Goal: Information Seeking & Learning: Learn about a topic

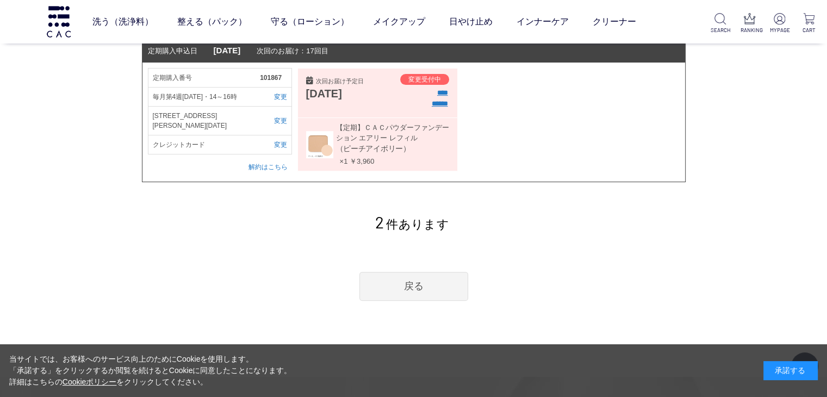
scroll to position [217, 0]
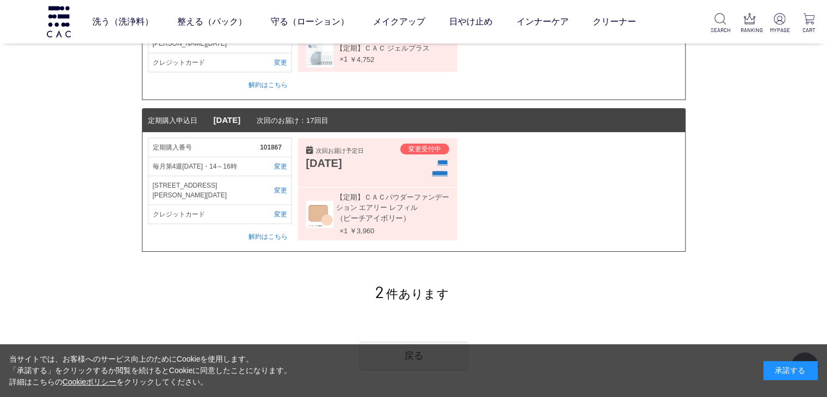
click at [432, 168] on input "******" at bounding box center [440, 173] width 16 height 11
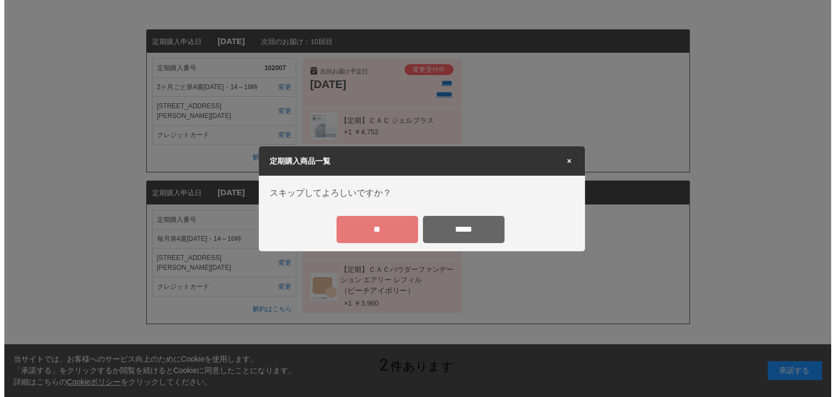
scroll to position [0, 0]
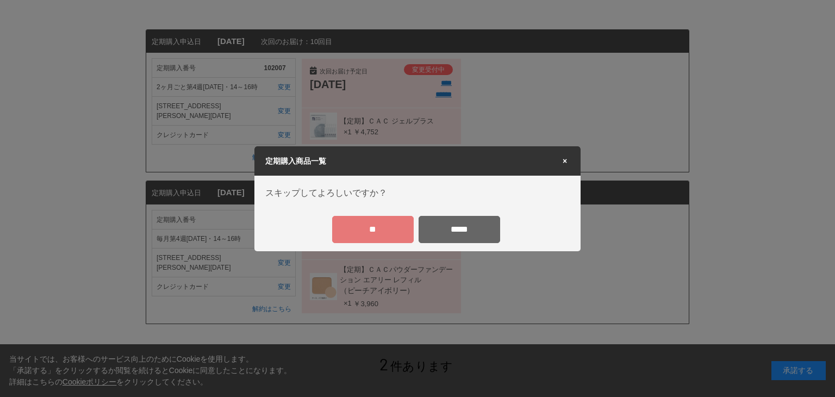
click at [384, 224] on input "**" at bounding box center [373, 229] width 82 height 27
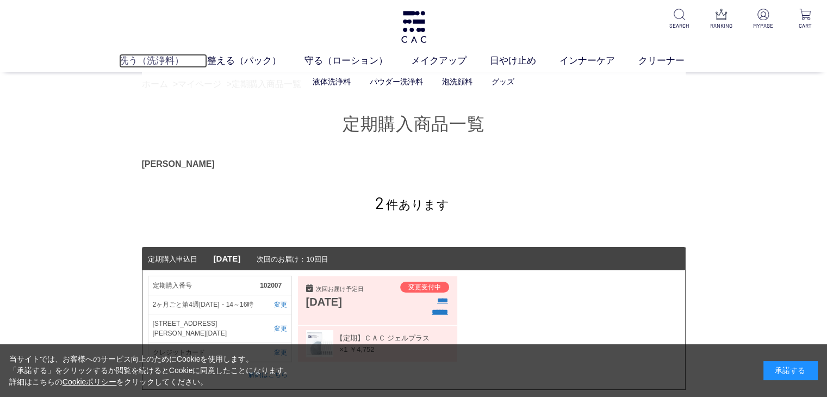
click at [145, 57] on link "洗う（洗浄料）" at bounding box center [163, 61] width 88 height 14
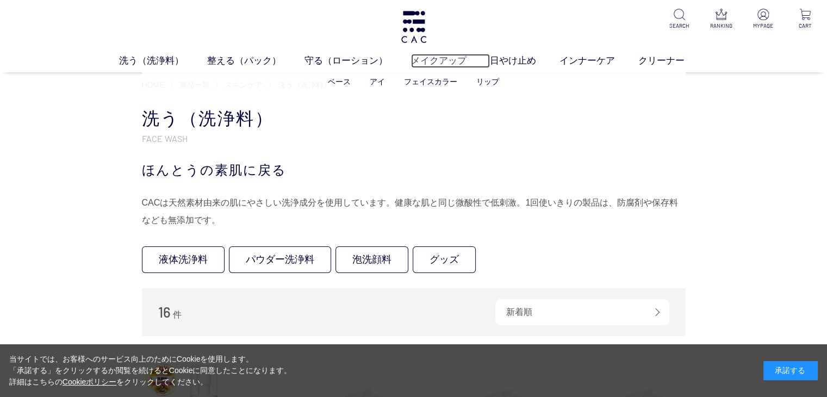
click at [423, 64] on link "メイクアップ" at bounding box center [450, 61] width 79 height 14
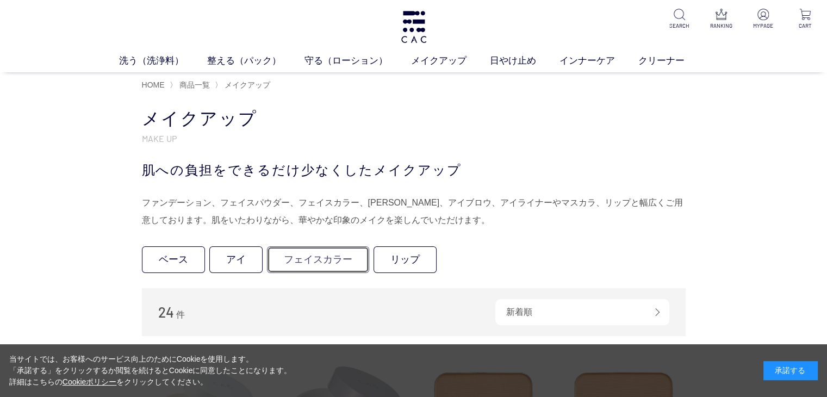
click at [320, 260] on link "フェイスカラー" at bounding box center [318, 259] width 102 height 27
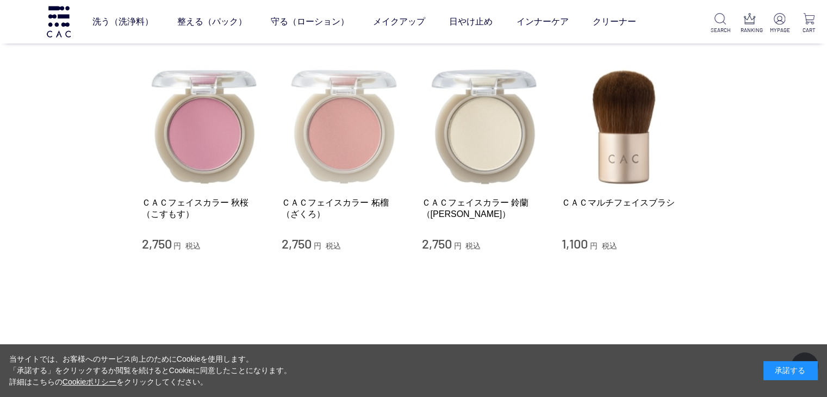
scroll to position [54, 0]
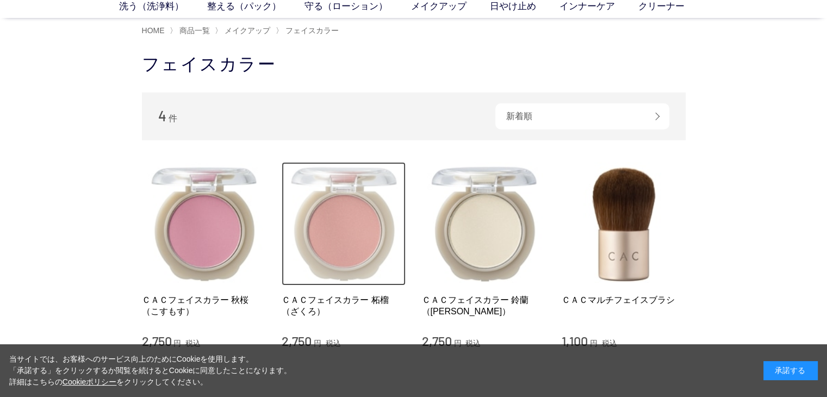
click at [339, 235] on img at bounding box center [344, 224] width 124 height 124
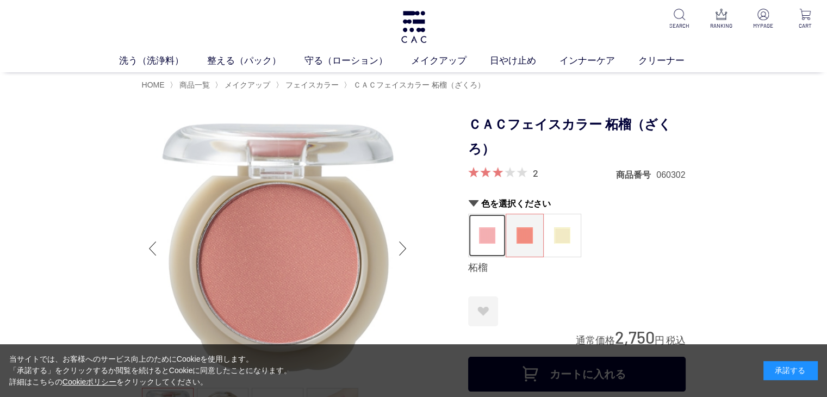
click at [480, 243] on img at bounding box center [487, 235] width 16 height 16
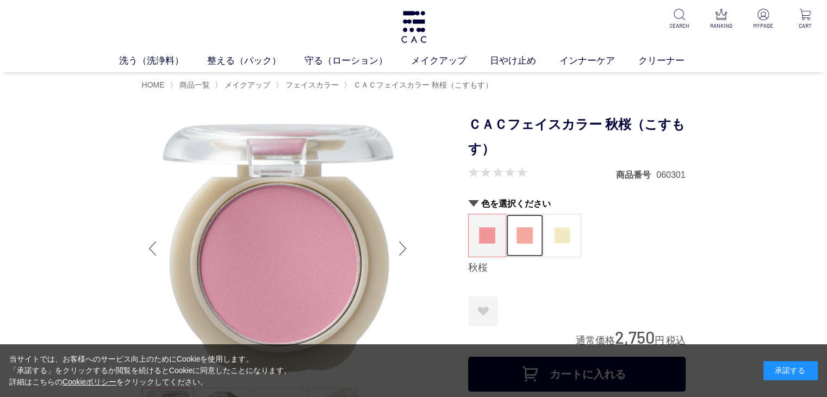
click at [531, 238] on img at bounding box center [524, 235] width 16 height 16
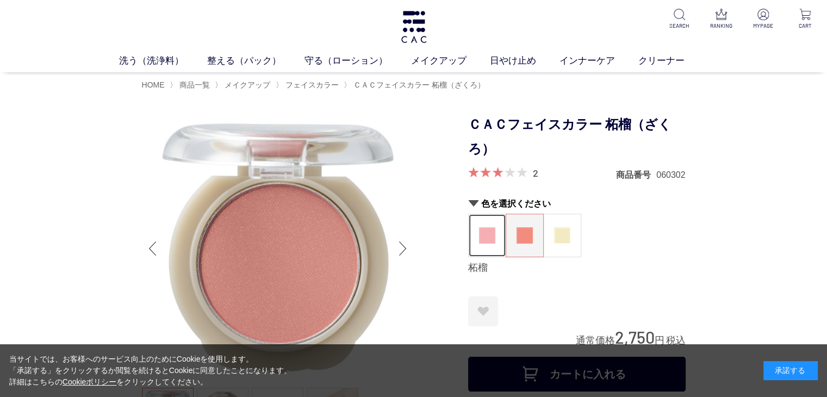
click at [484, 248] on figure at bounding box center [487, 235] width 37 height 42
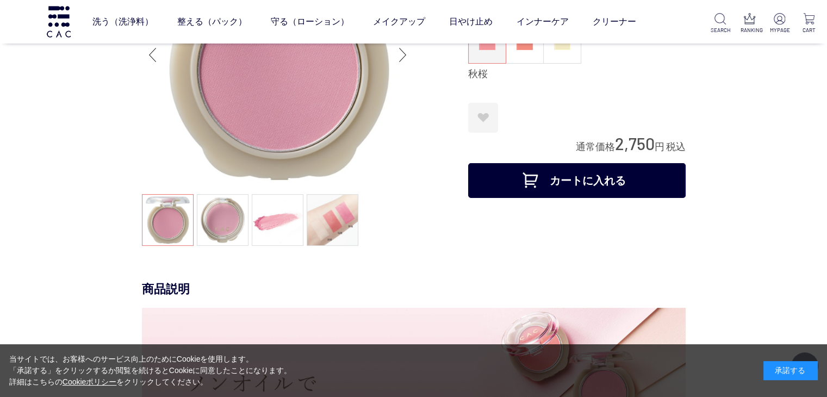
scroll to position [163, 0]
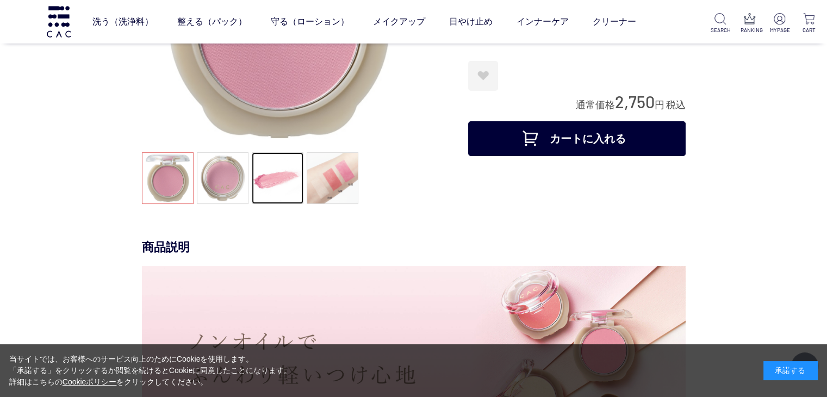
click at [273, 183] on link at bounding box center [278, 178] width 52 height 52
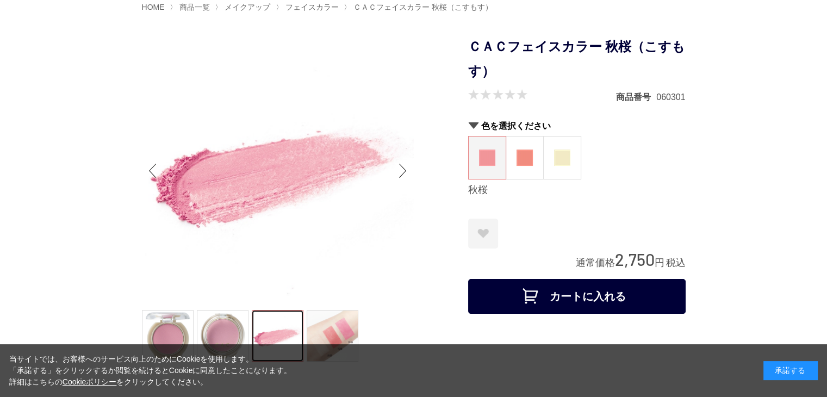
scroll to position [0, 0]
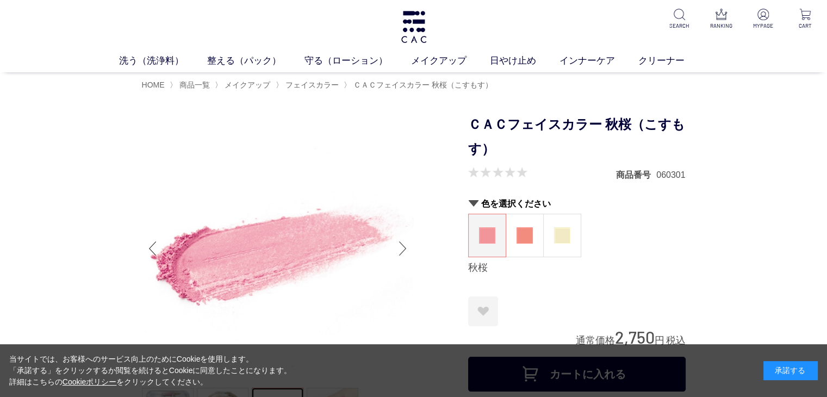
click at [402, 253] on div "Next slide" at bounding box center [403, 248] width 22 height 43
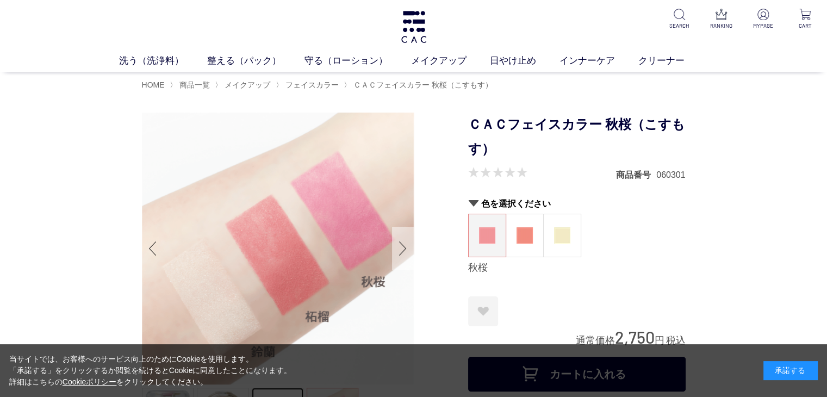
click at [402, 252] on div "Next slide" at bounding box center [403, 248] width 22 height 43
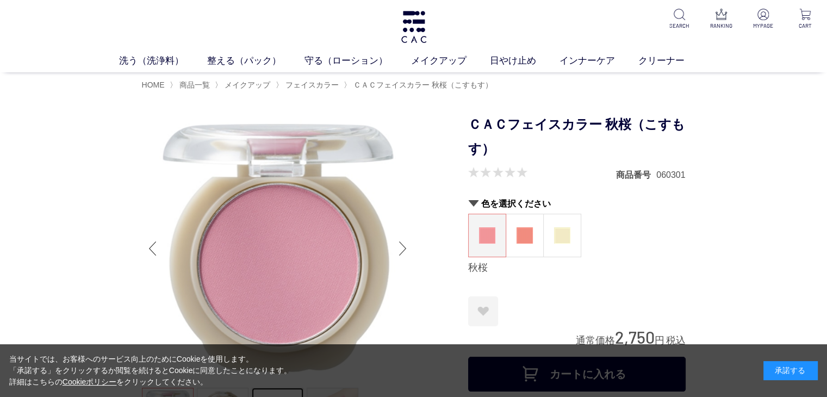
click at [401, 252] on div "Next slide" at bounding box center [403, 248] width 22 height 43
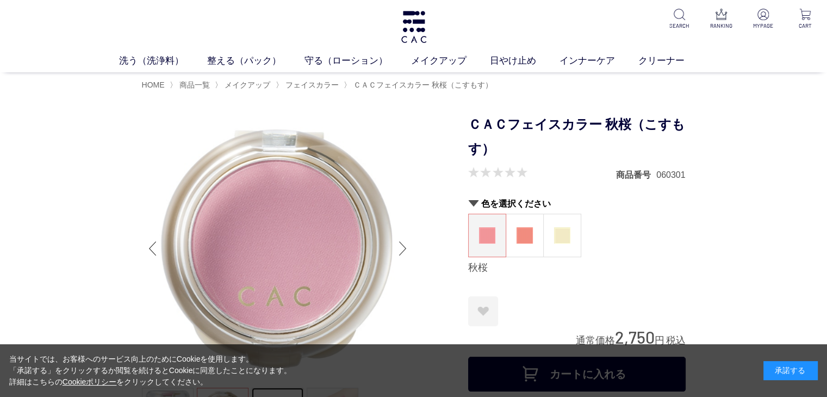
click at [398, 251] on div "Next slide" at bounding box center [403, 248] width 22 height 43
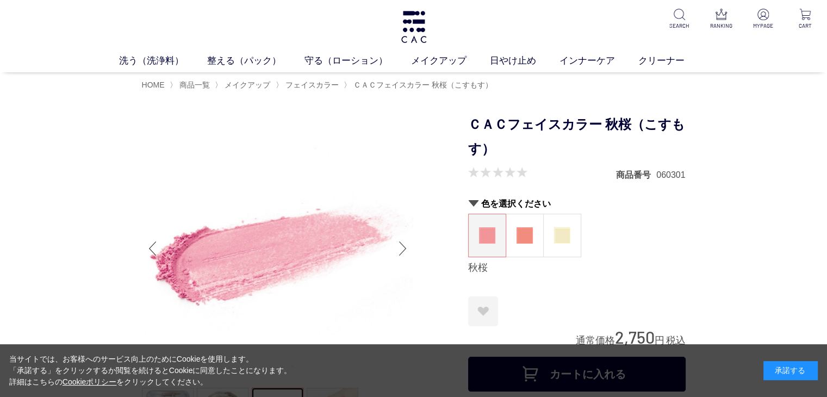
click at [396, 251] on div "Next slide" at bounding box center [403, 248] width 22 height 43
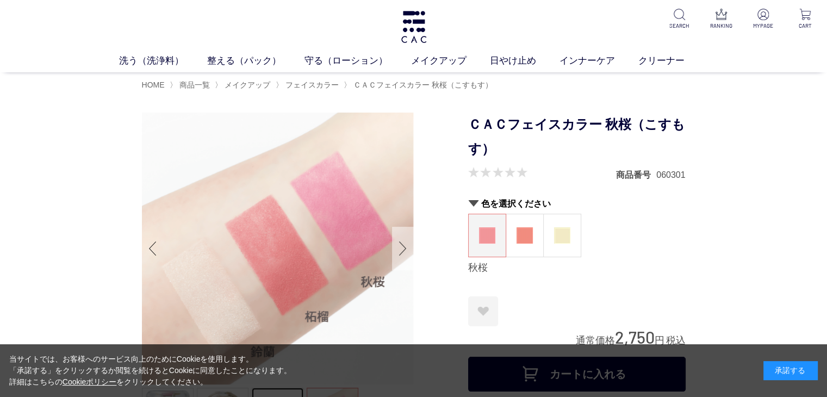
click at [394, 251] on div "Next slide" at bounding box center [403, 248] width 22 height 43
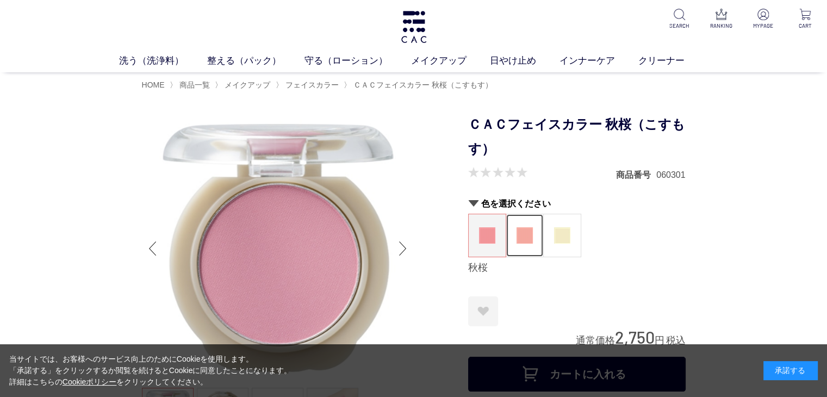
click at [523, 245] on figure at bounding box center [524, 235] width 37 height 42
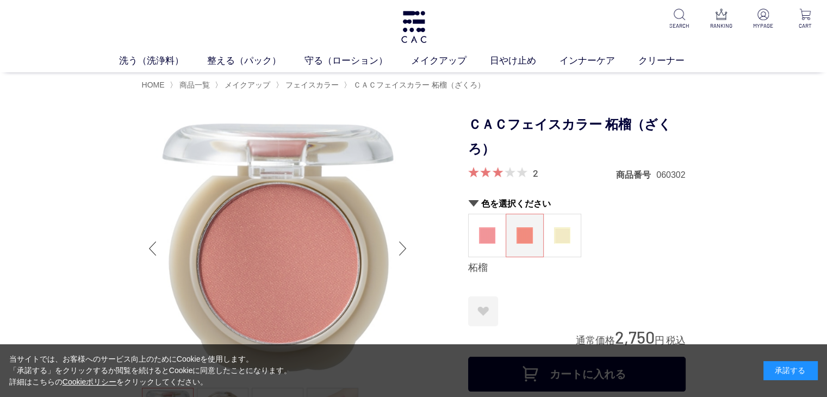
click at [398, 246] on div "Next slide" at bounding box center [403, 248] width 22 height 43
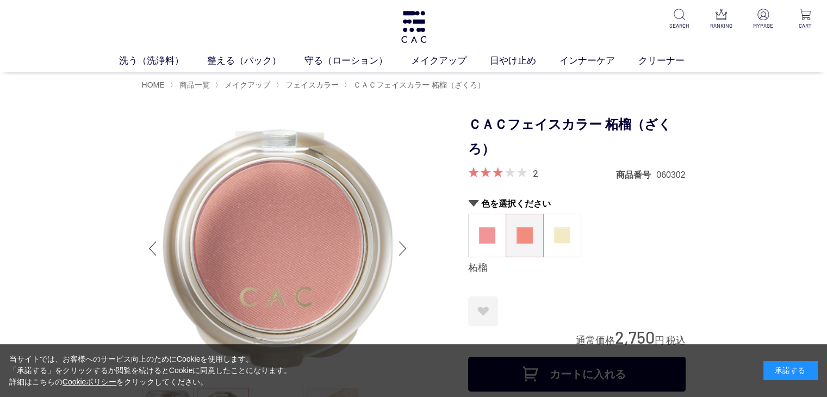
click at [398, 246] on div "Next slide" at bounding box center [403, 248] width 22 height 43
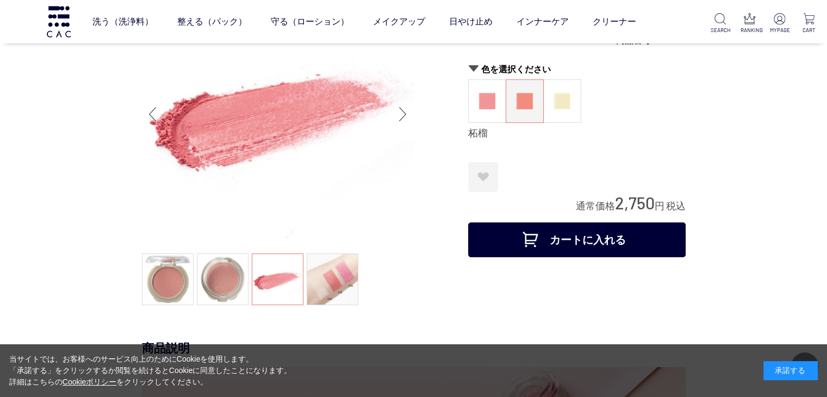
scroll to position [54, 0]
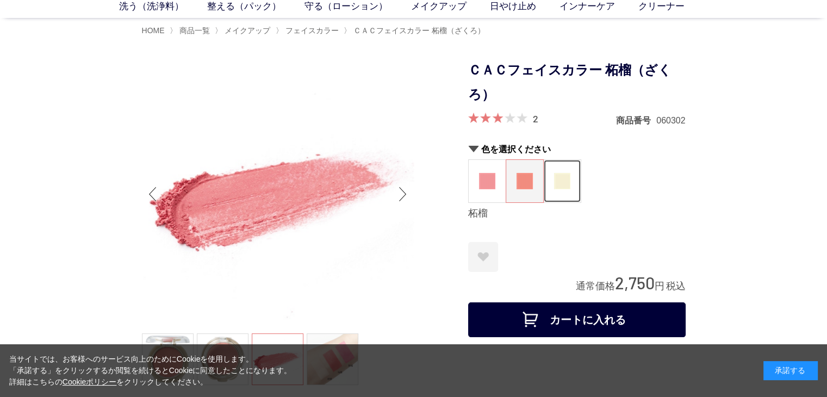
click at [564, 185] on img at bounding box center [562, 181] width 16 height 16
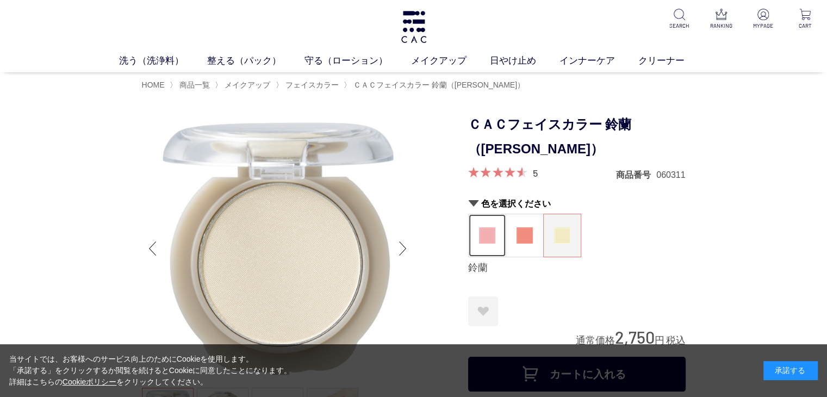
click at [490, 234] on img at bounding box center [487, 235] width 16 height 16
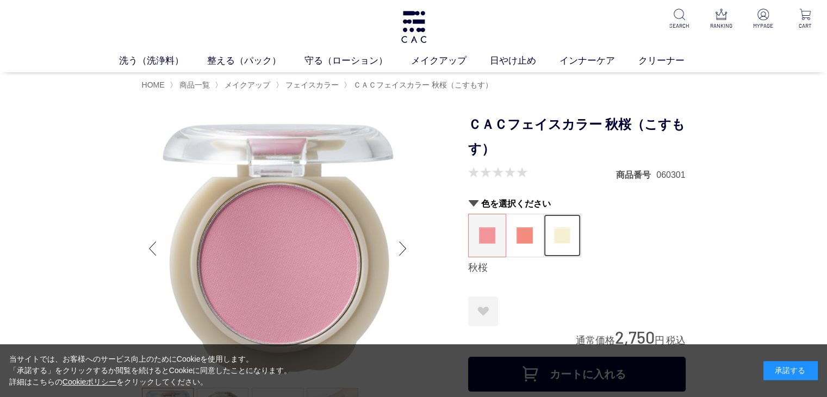
click at [563, 238] on img at bounding box center [562, 235] width 16 height 16
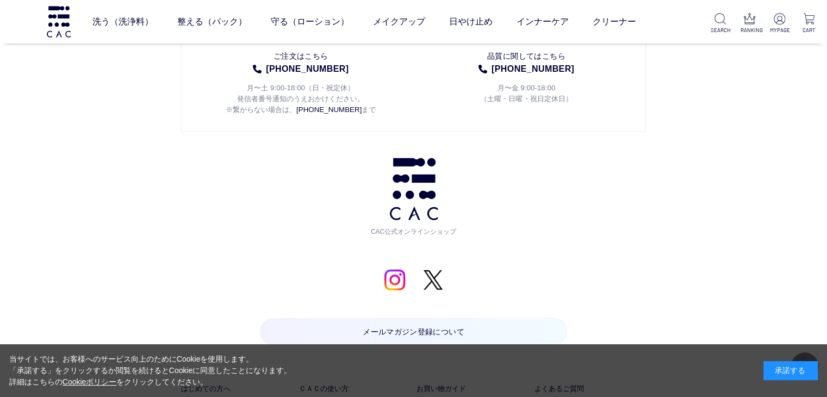
scroll to position [2609, 0]
